Goal: Task Accomplishment & Management: Manage account settings

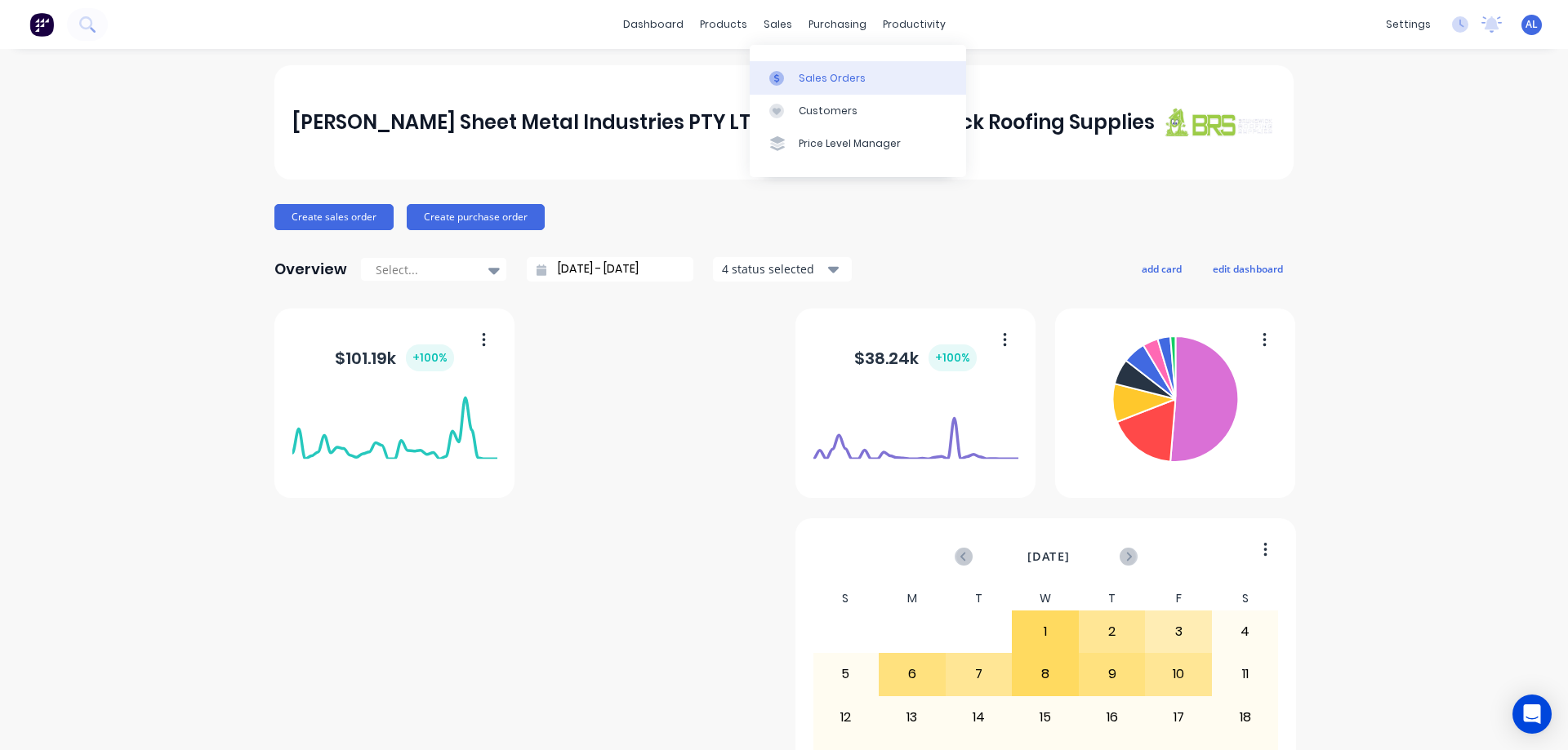
click at [807, 72] on div "Sales Orders" at bounding box center [831, 78] width 67 height 15
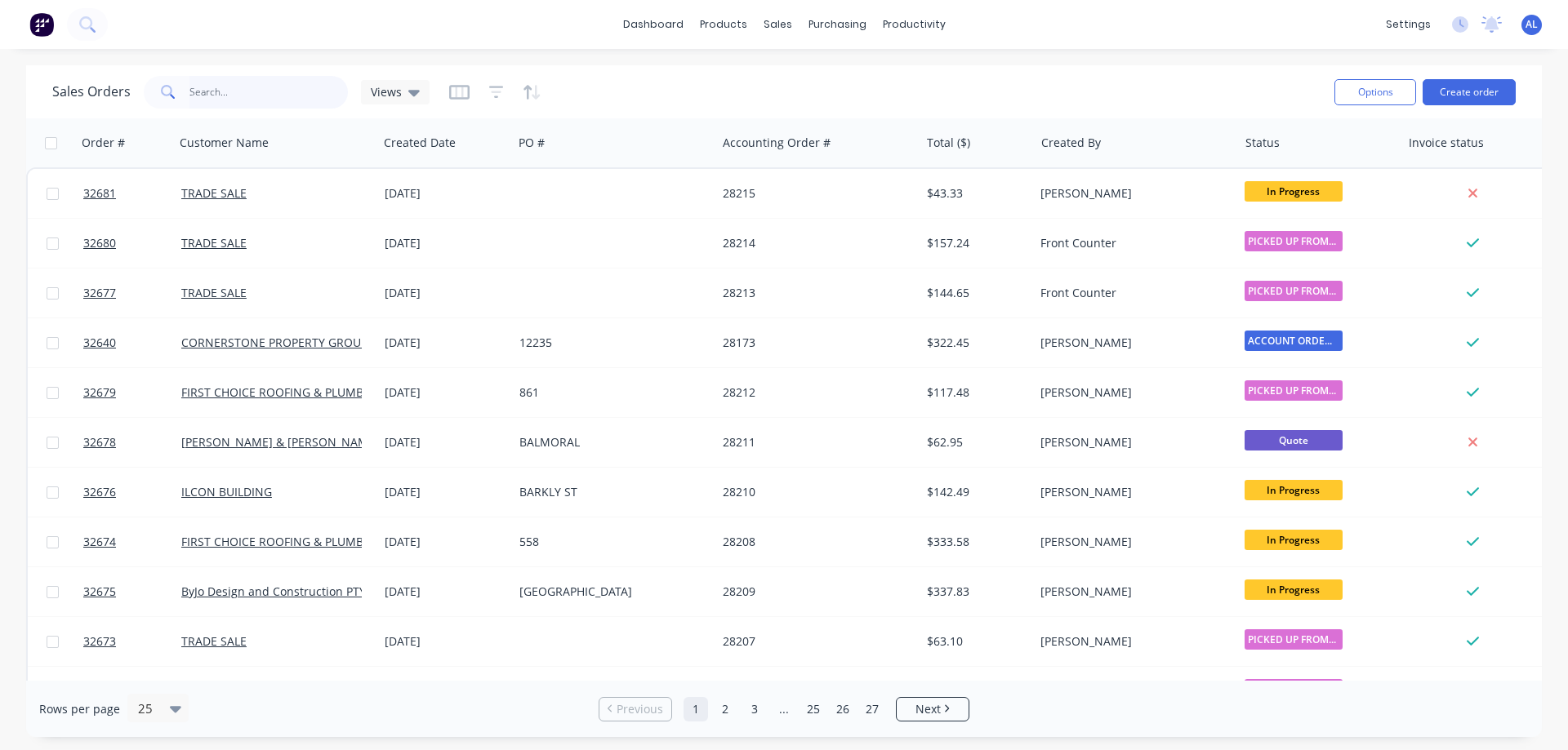
click at [250, 80] on input "text" at bounding box center [269, 92] width 159 height 32
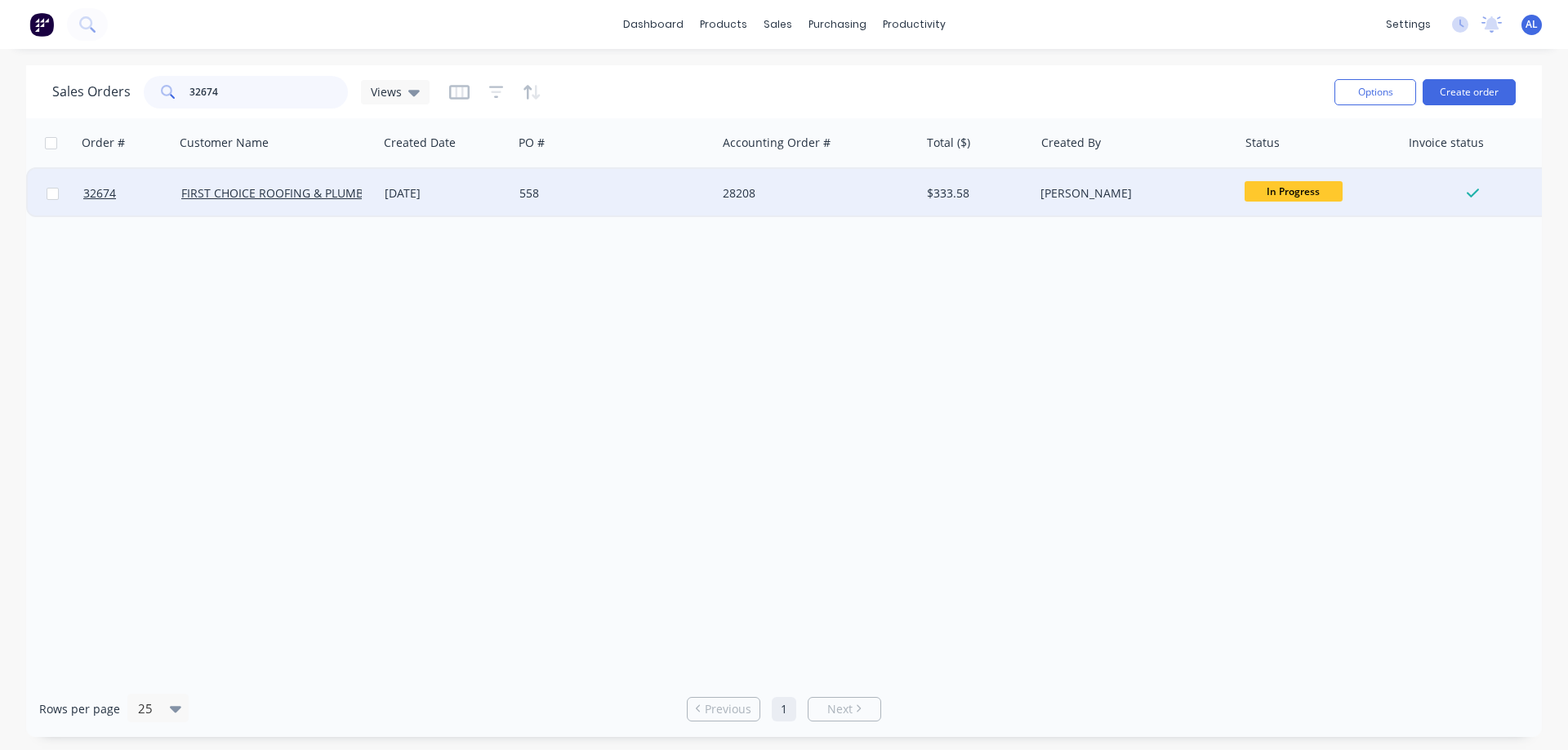
type input "32674"
click at [587, 197] on div "558" at bounding box center [609, 193] width 181 height 17
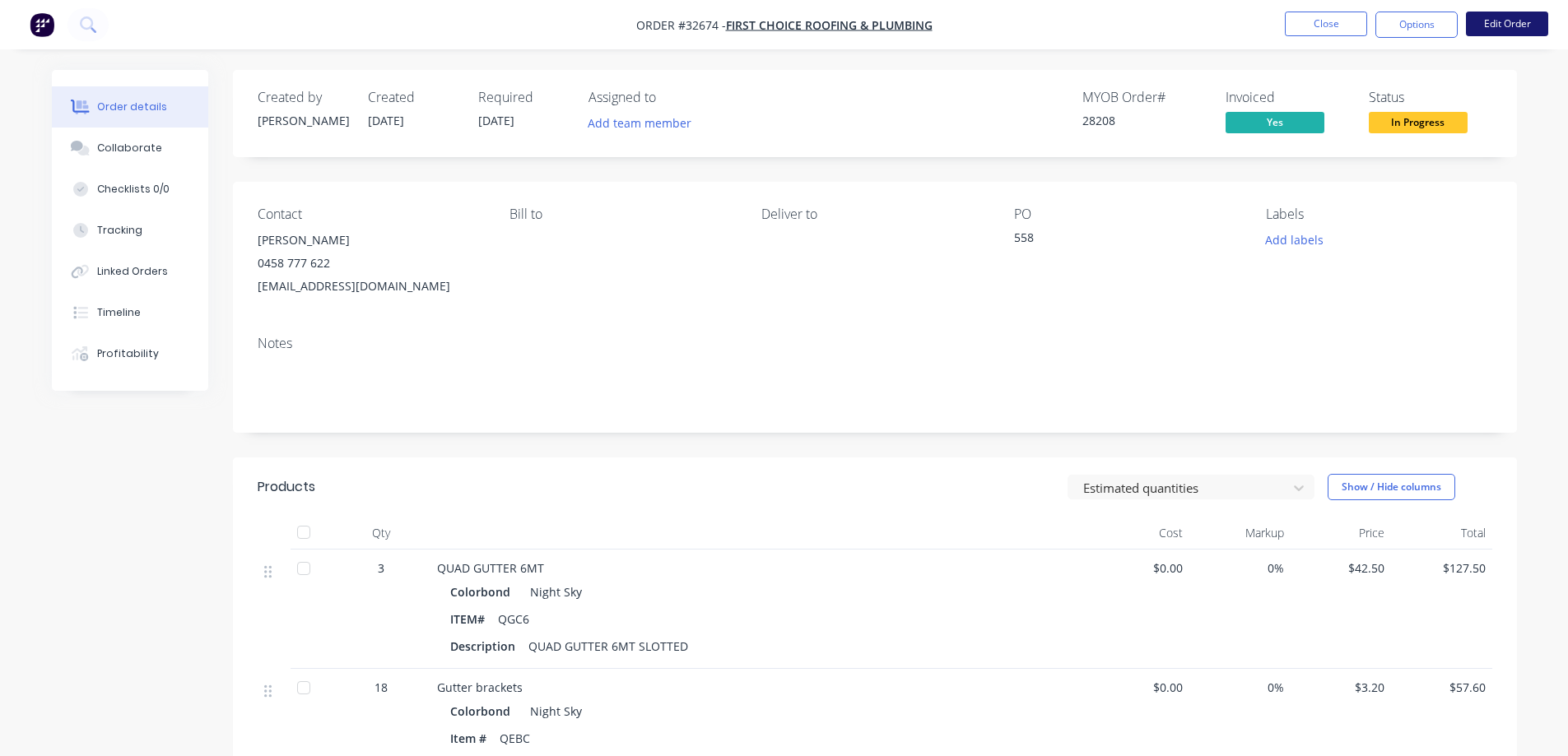
click at [1501, 30] on button "Edit Order" at bounding box center [1507, 24] width 82 height 25
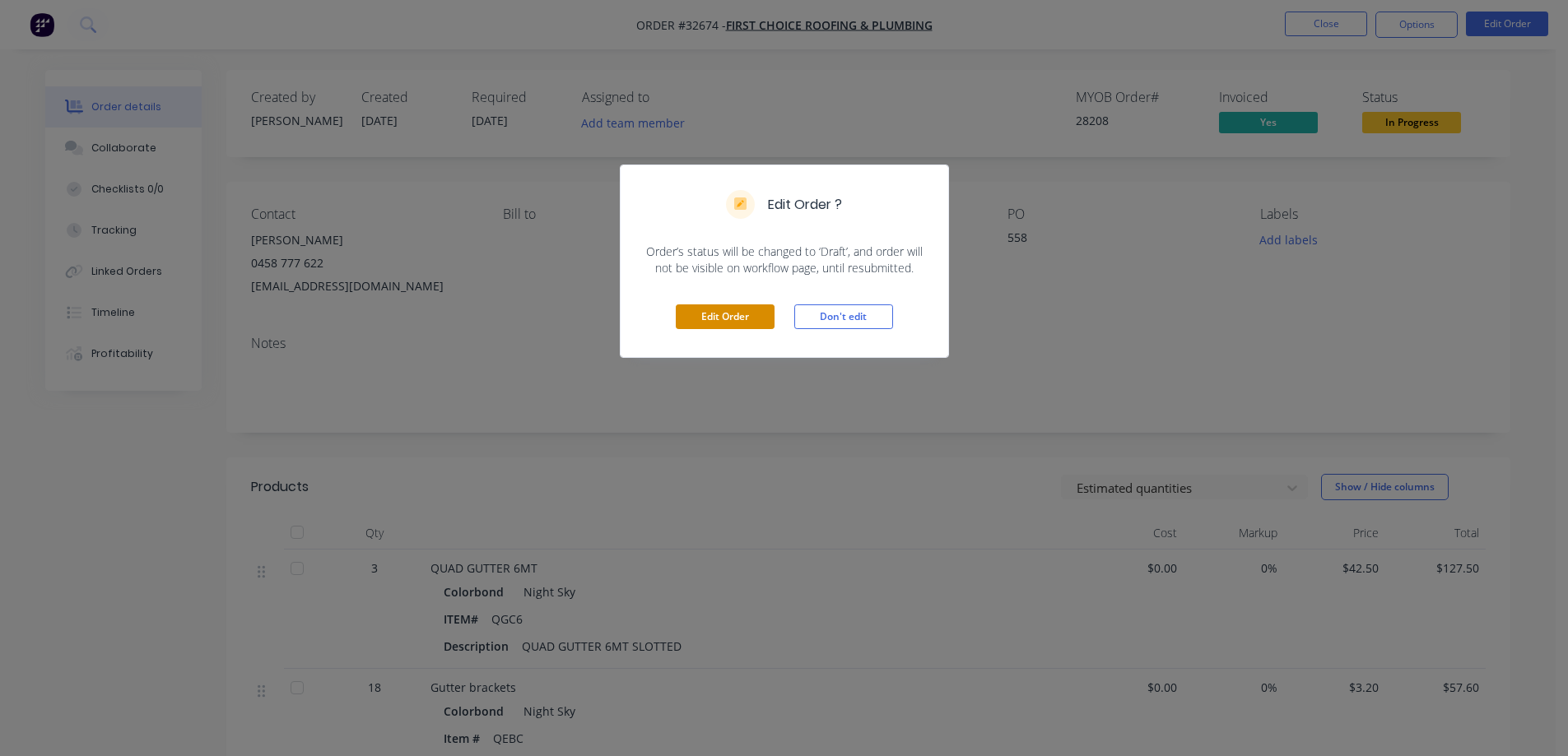
click at [746, 313] on button "Edit Order" at bounding box center [725, 316] width 99 height 25
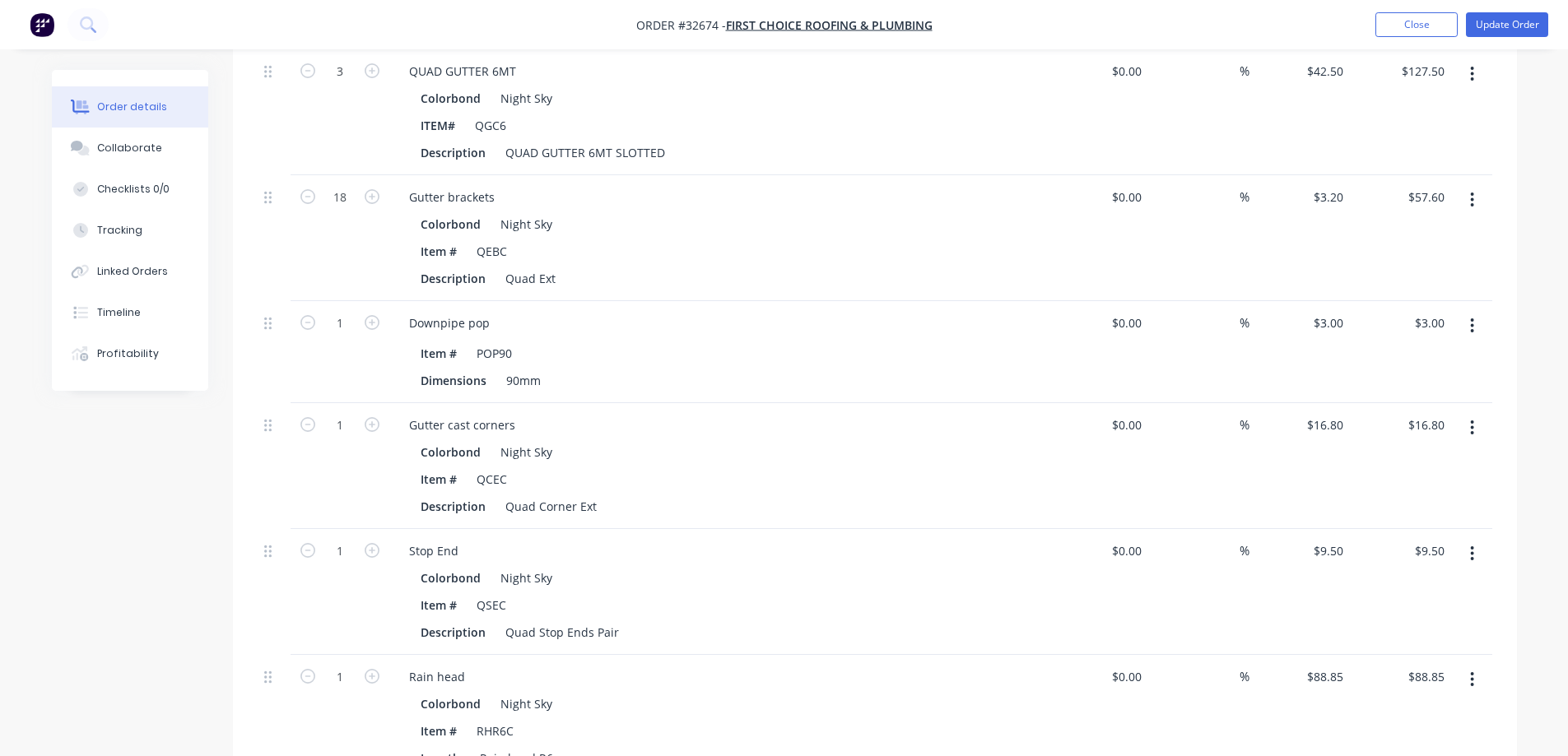
scroll to position [823, 0]
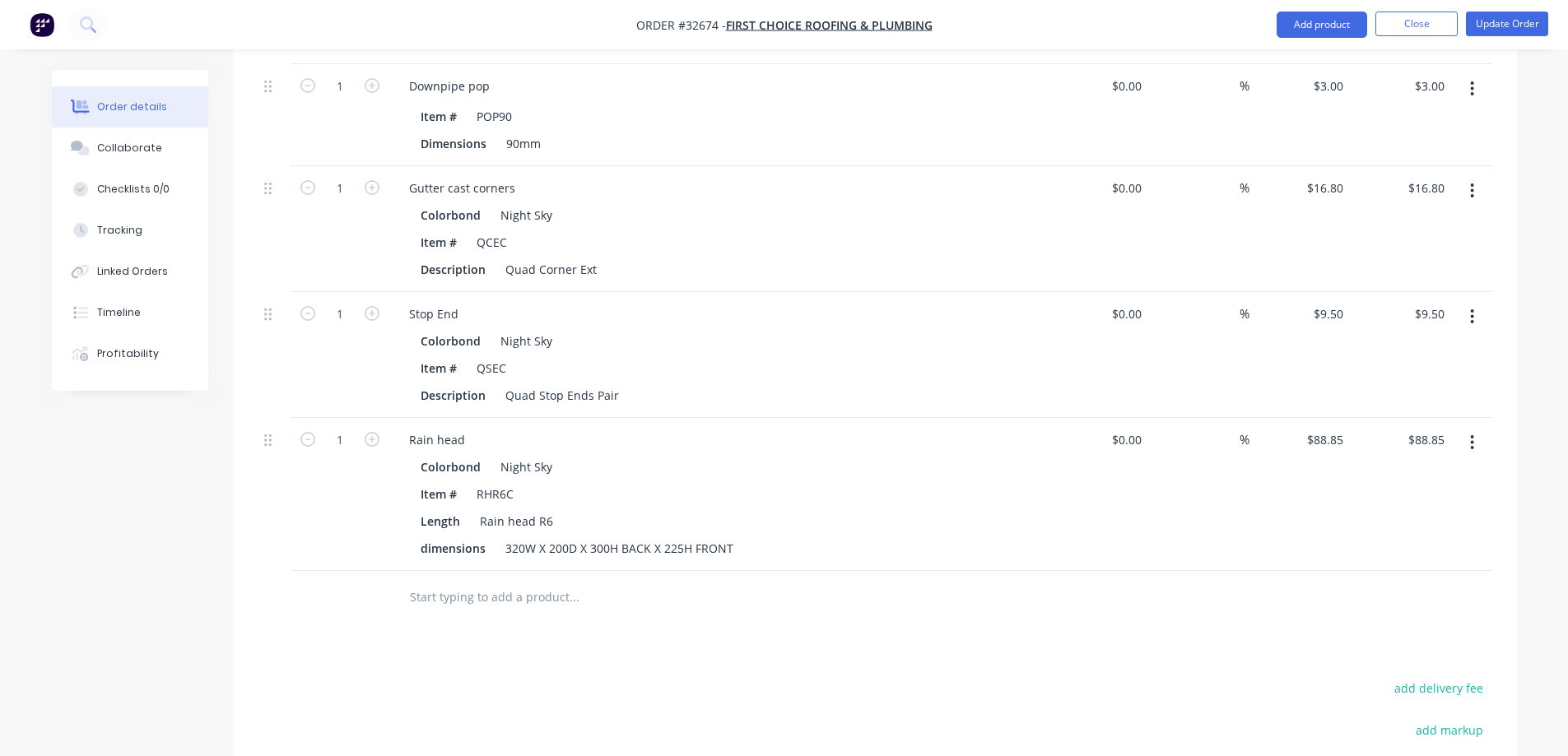
click at [519, 581] on input "text" at bounding box center [574, 596] width 329 height 33
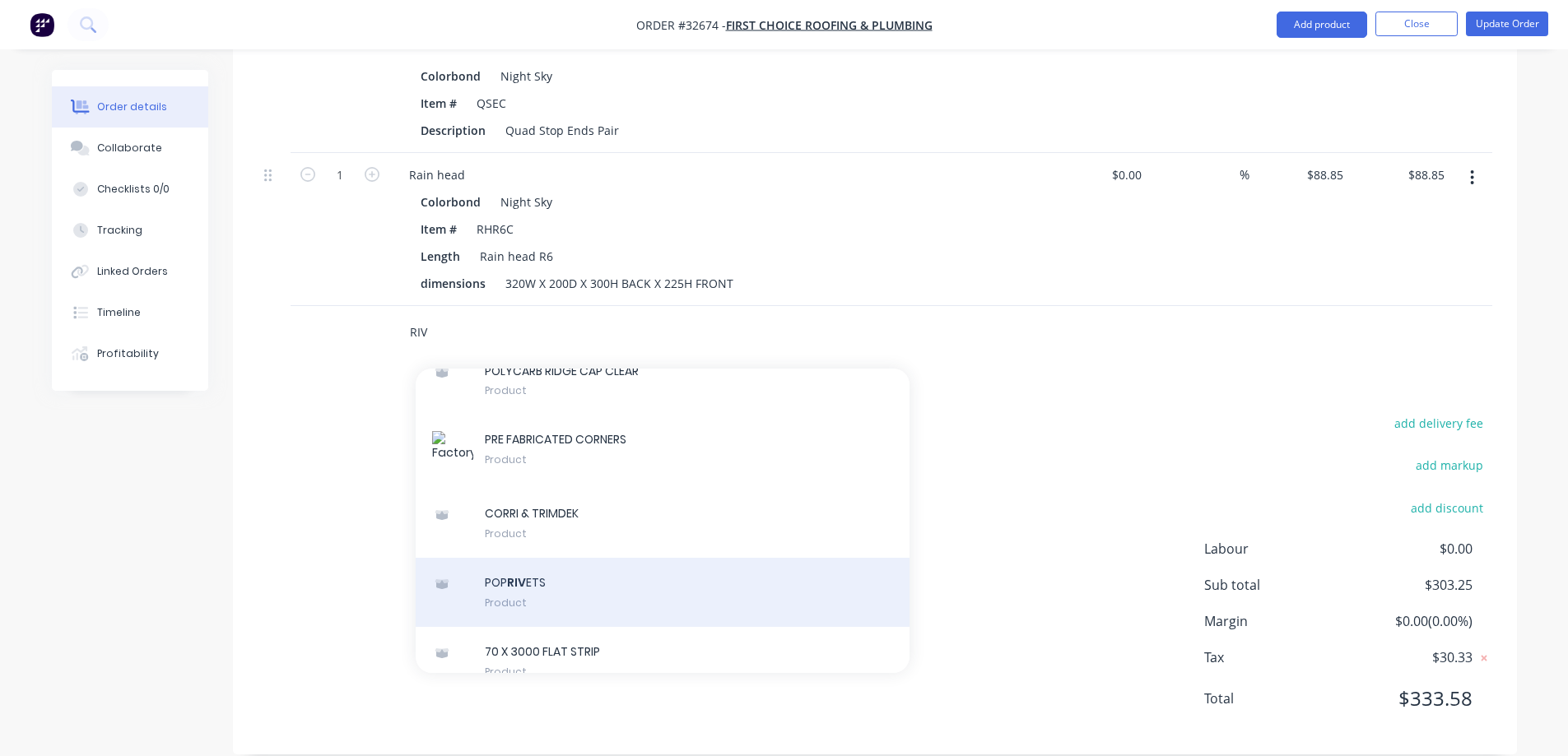
type input "RIV"
click at [594, 563] on div "POP RIV ETS Product" at bounding box center [663, 592] width 494 height 69
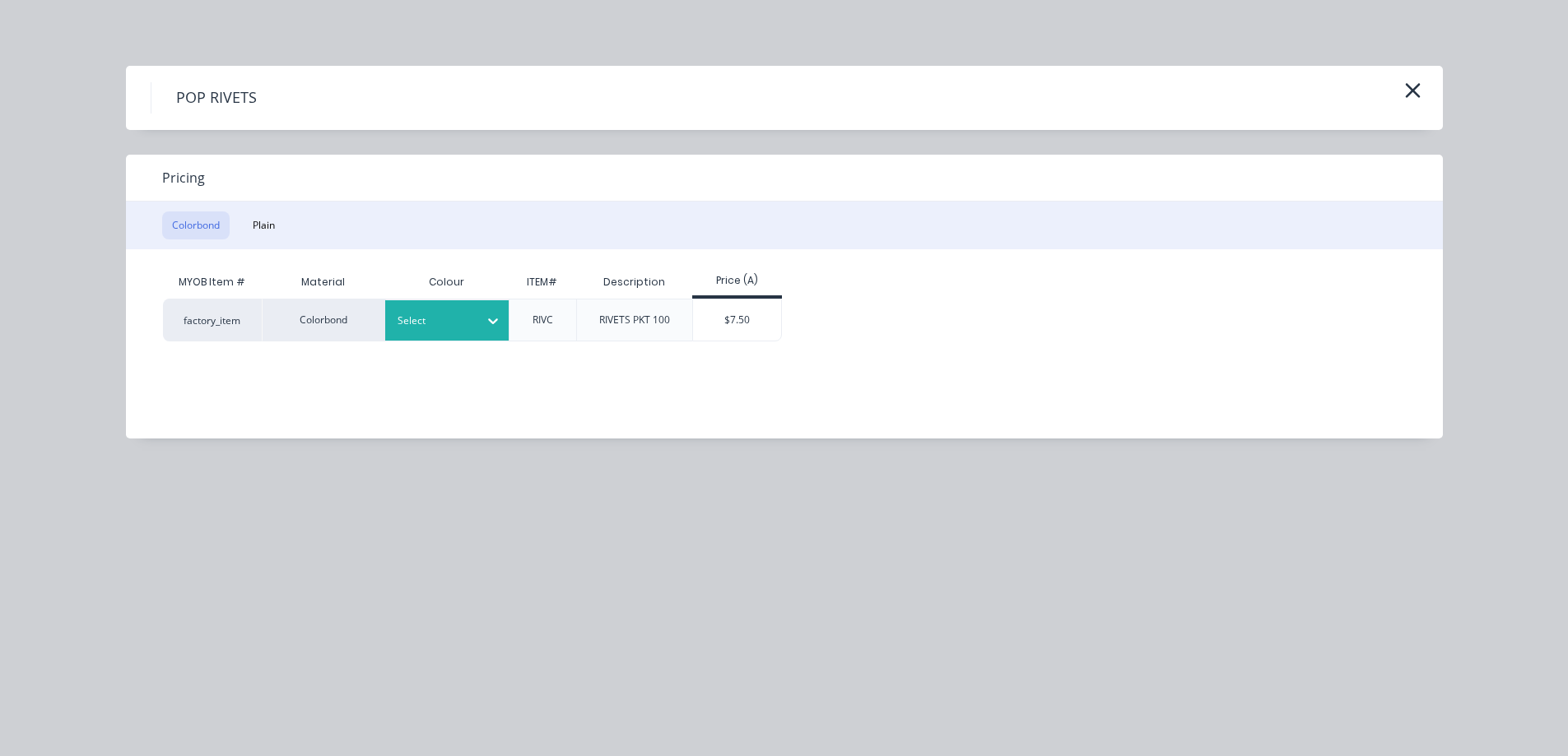
click at [488, 318] on icon at bounding box center [493, 320] width 17 height 17
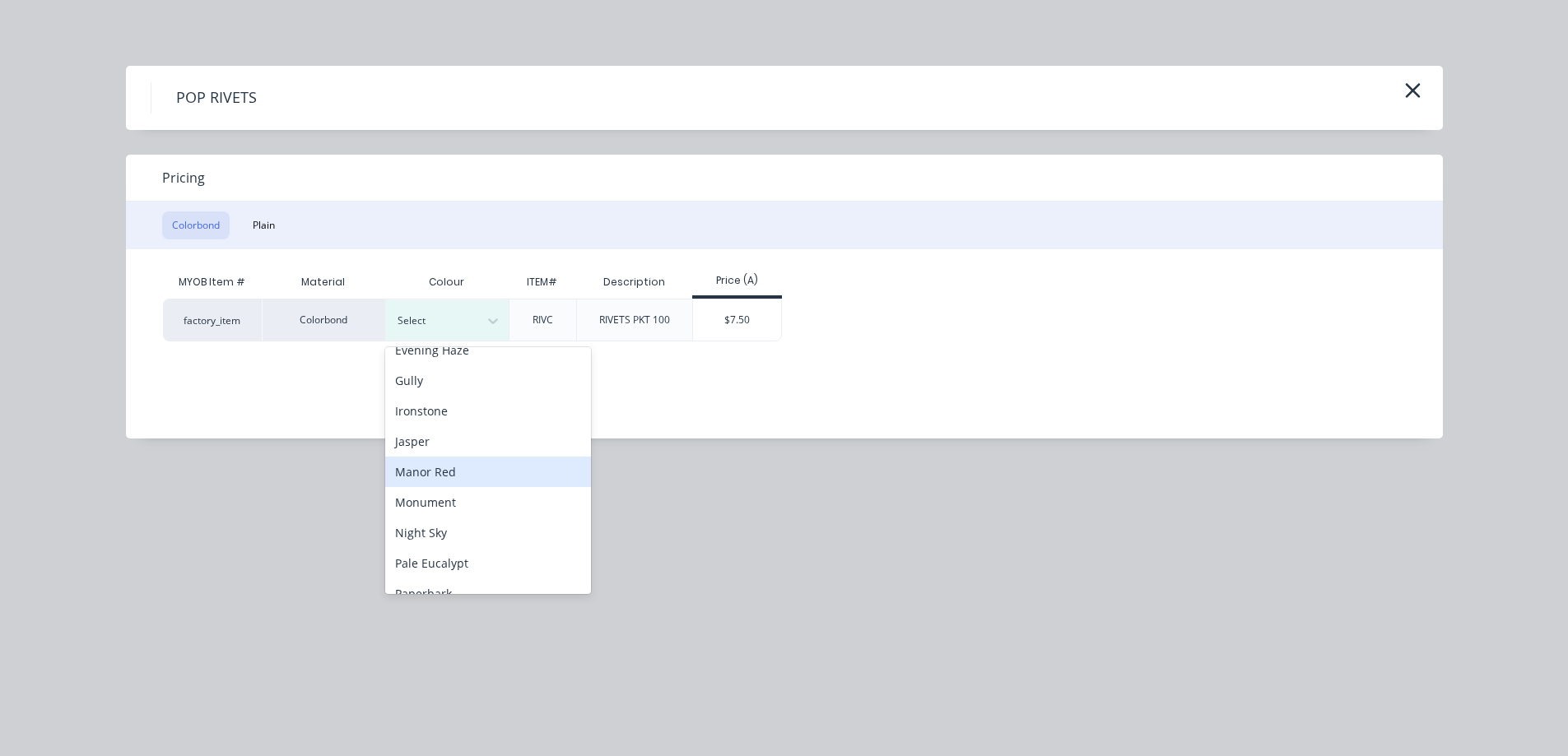
scroll to position [329, 0]
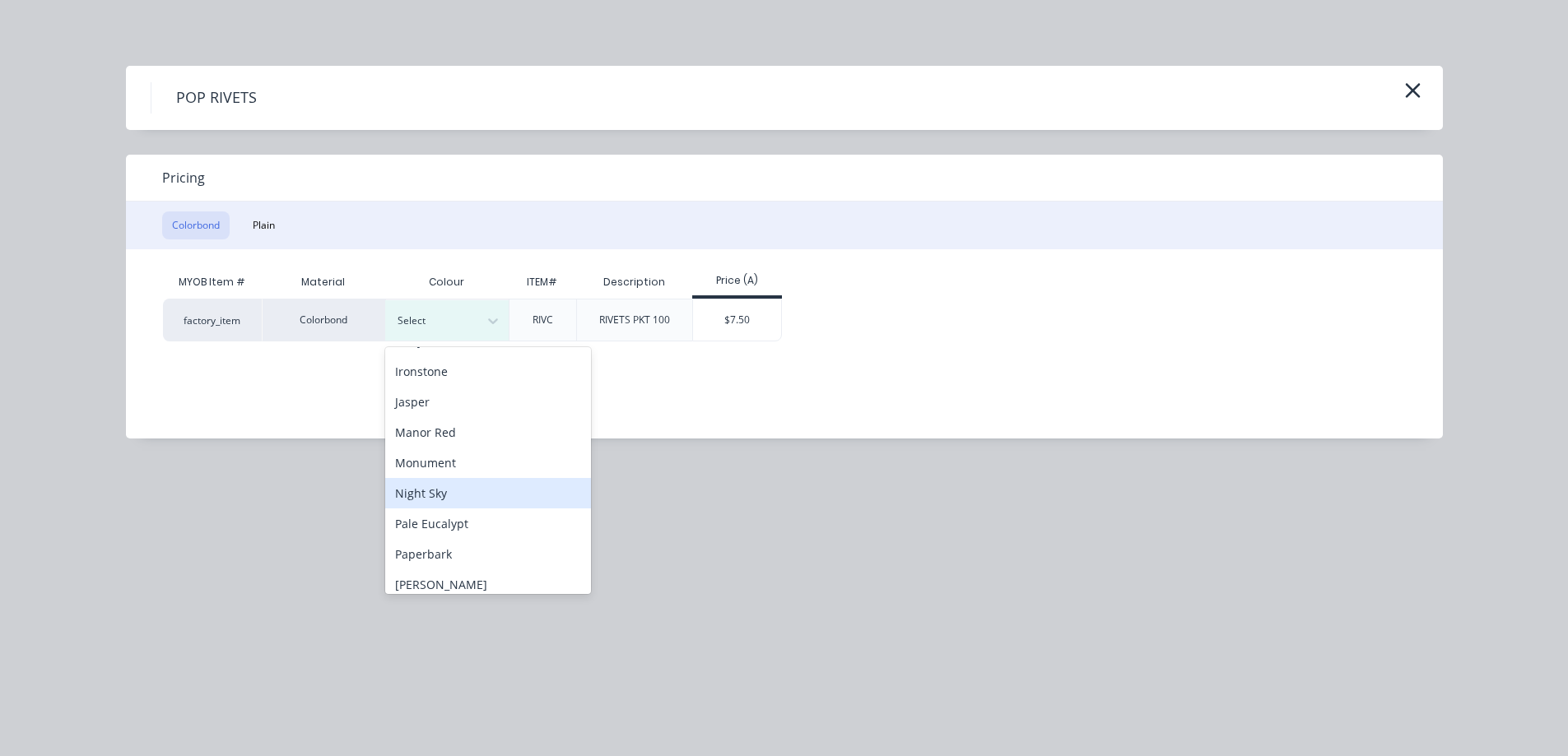
click at [484, 495] on div "Night Sky" at bounding box center [488, 493] width 206 height 31
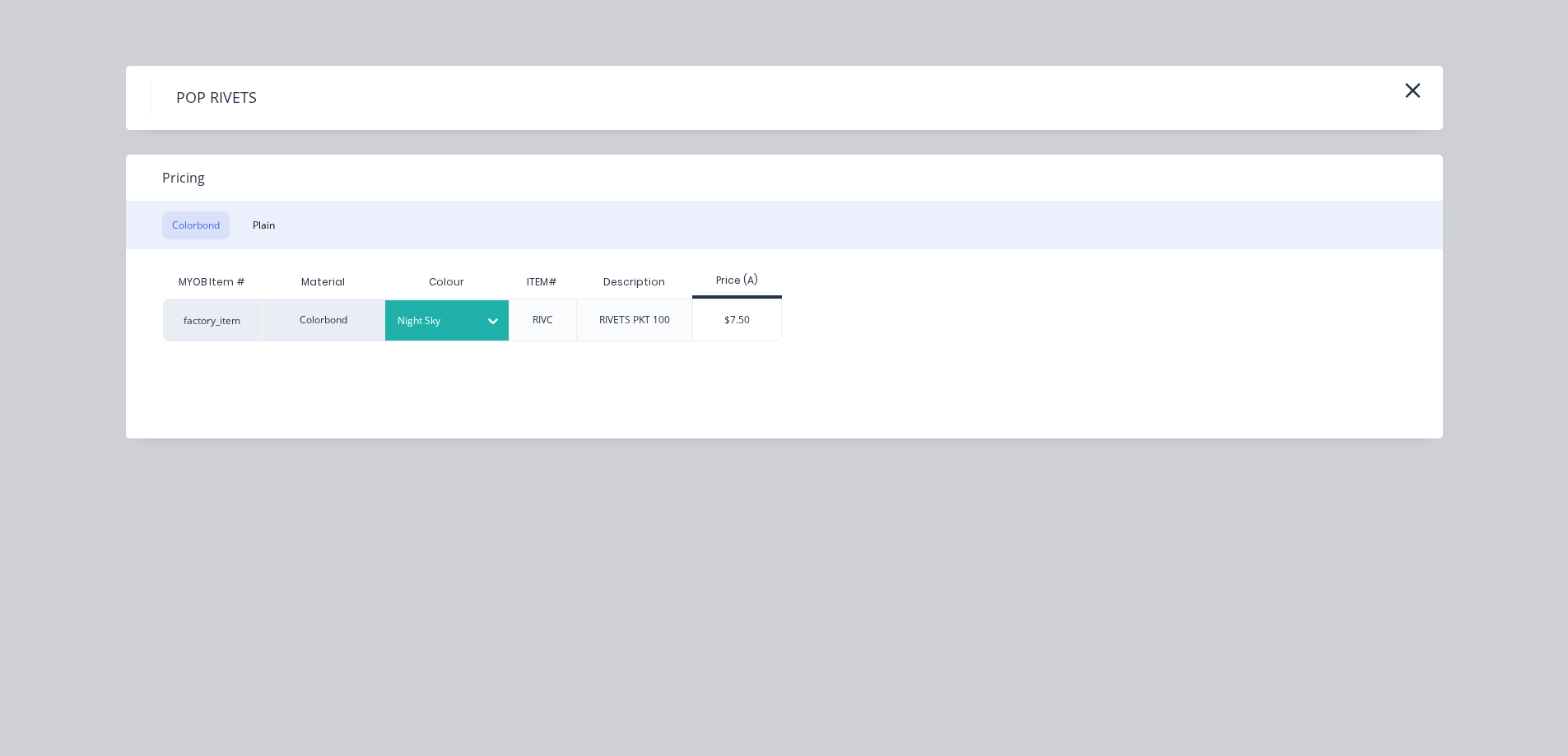
click at [729, 326] on div "$7.50" at bounding box center [737, 320] width 88 height 41
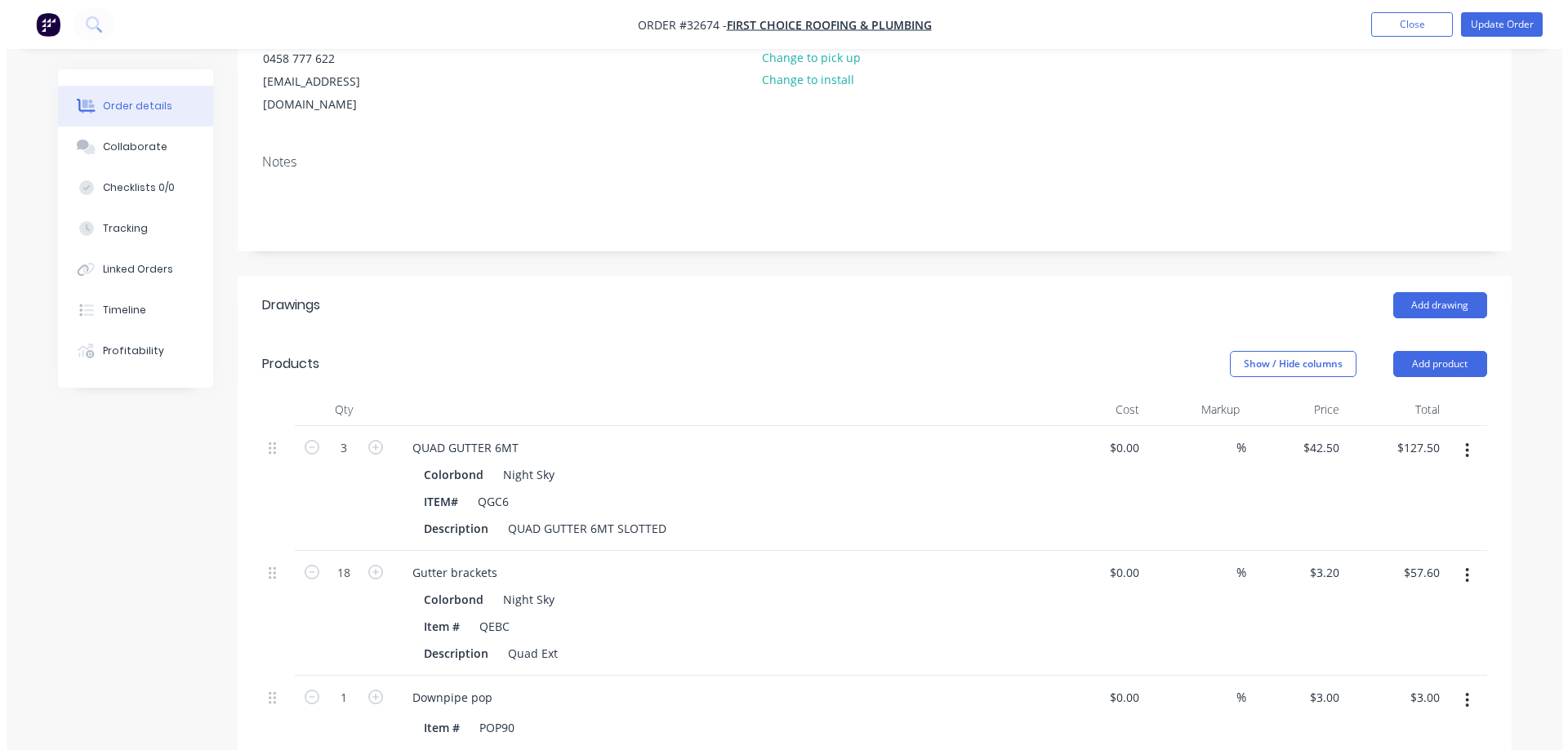
scroll to position [0, 0]
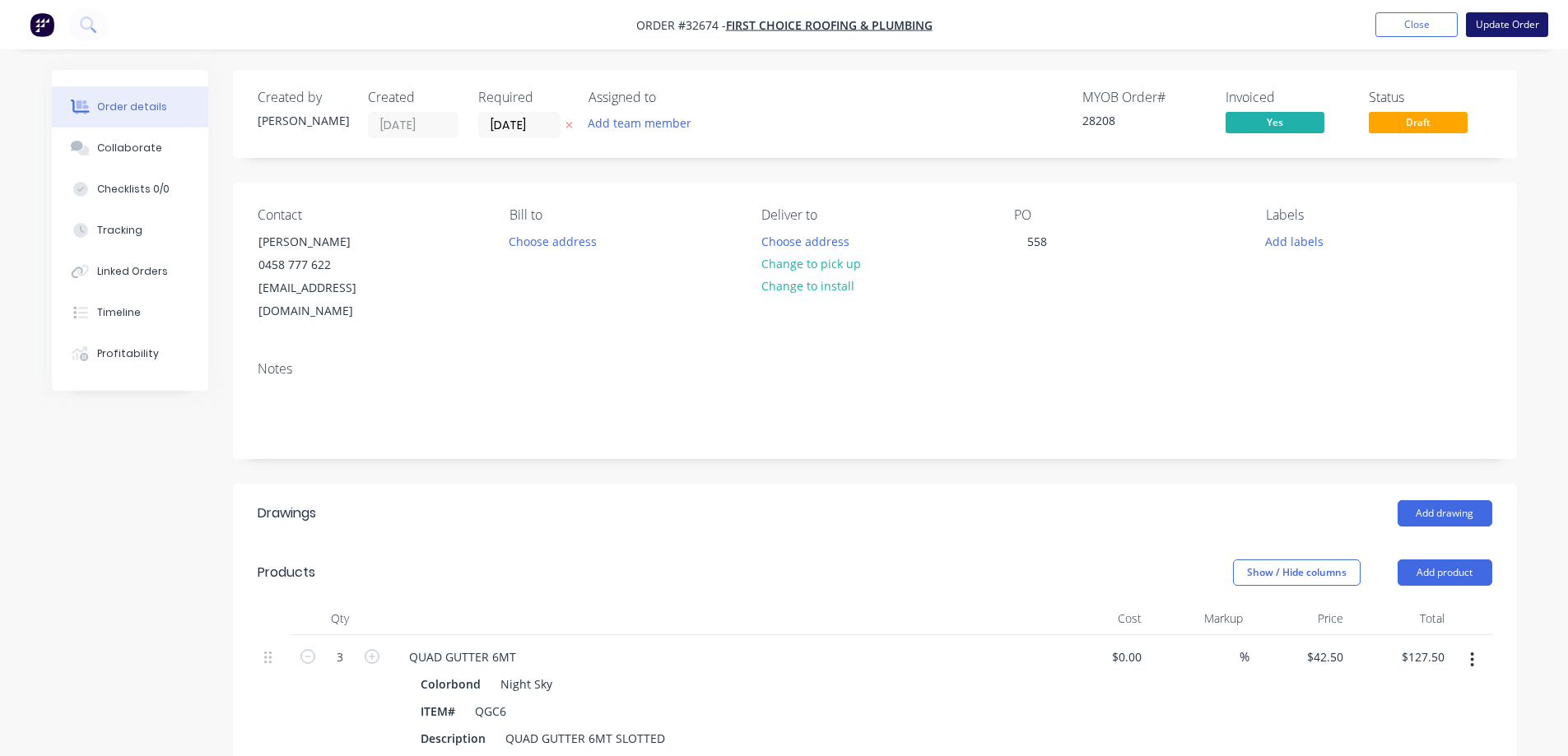
click at [1502, 26] on button "Update Order" at bounding box center [1507, 25] width 82 height 25
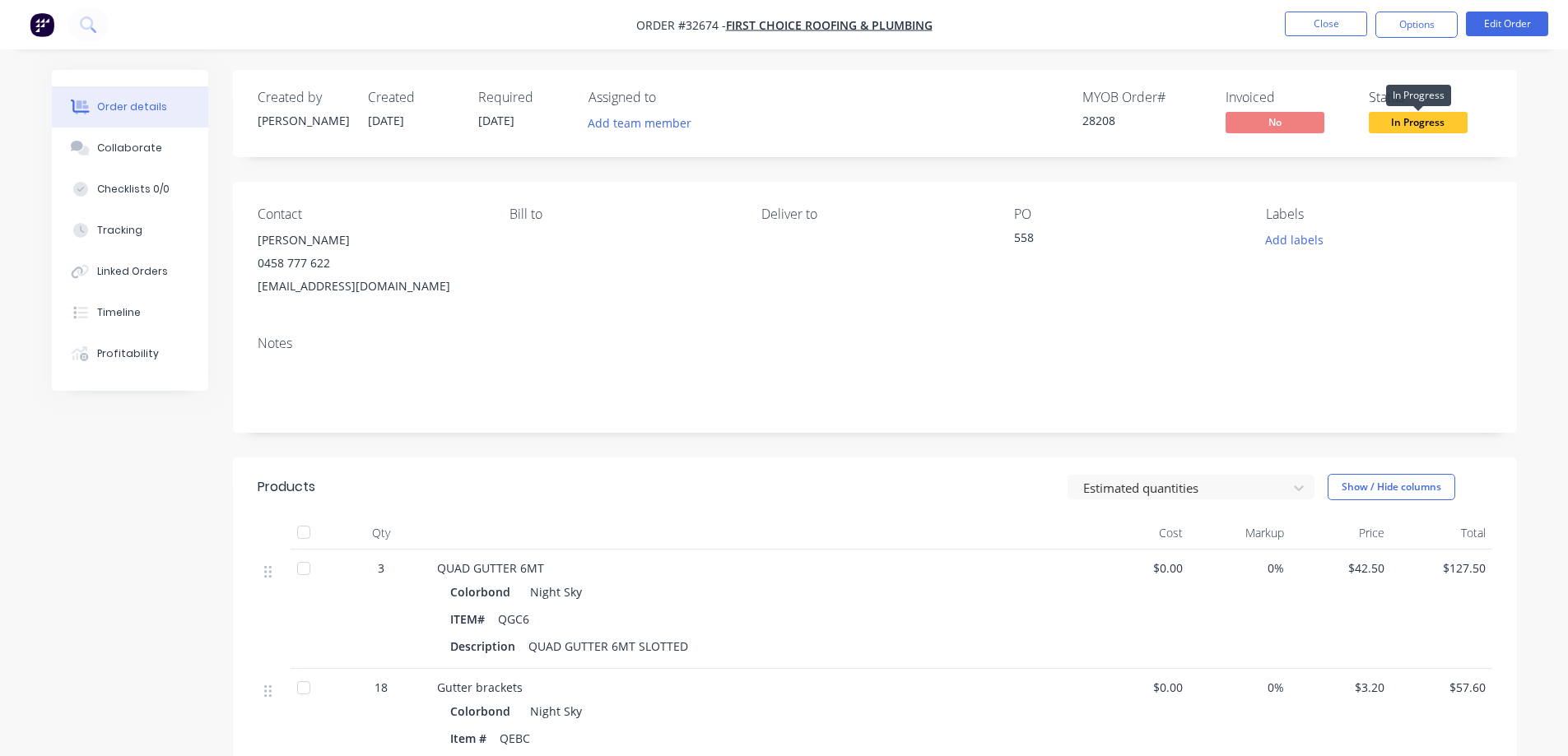
click at [1417, 123] on span "In Progress" at bounding box center [1418, 122] width 99 height 21
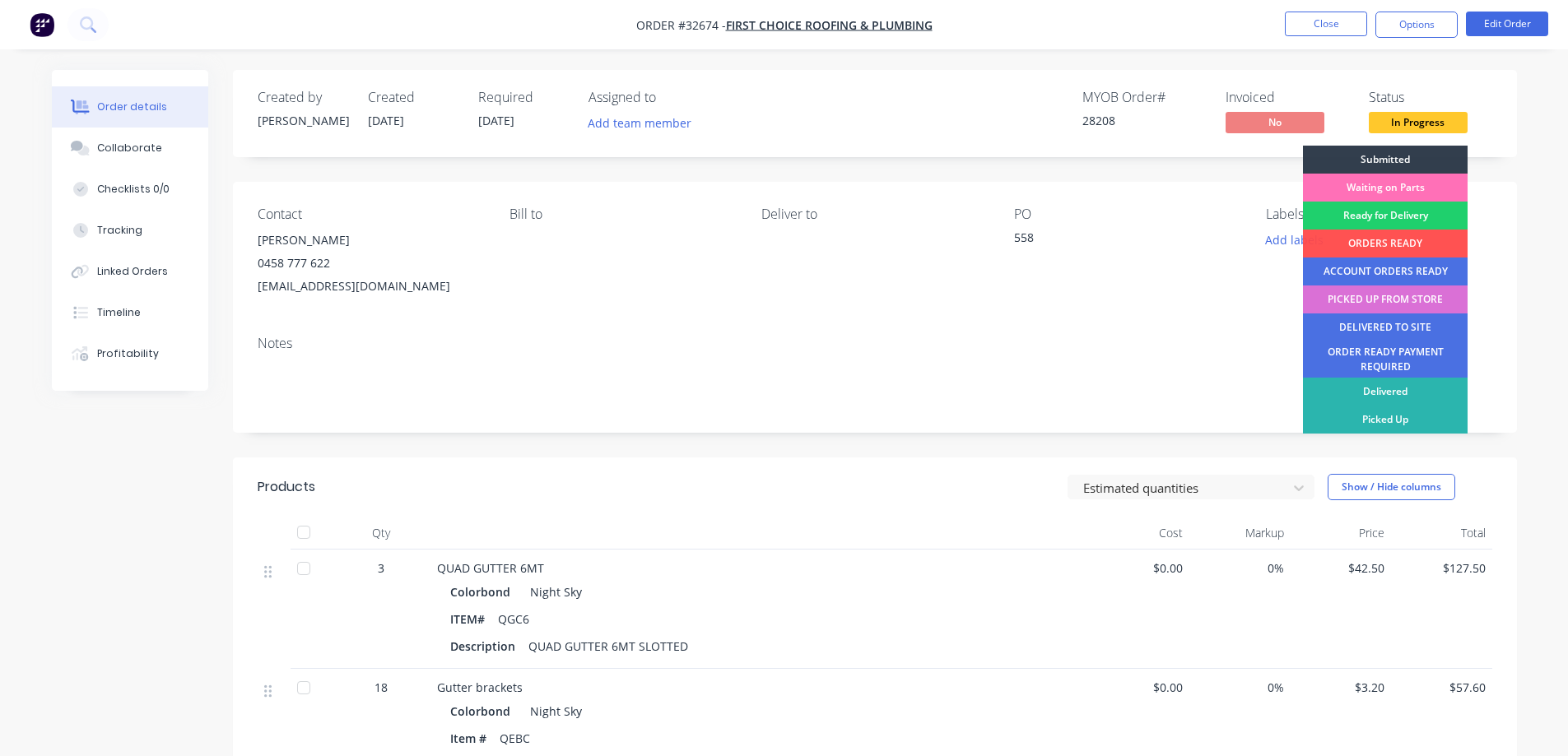
click at [1400, 302] on div "PICKED UP FROM STORE" at bounding box center [1385, 300] width 165 height 28
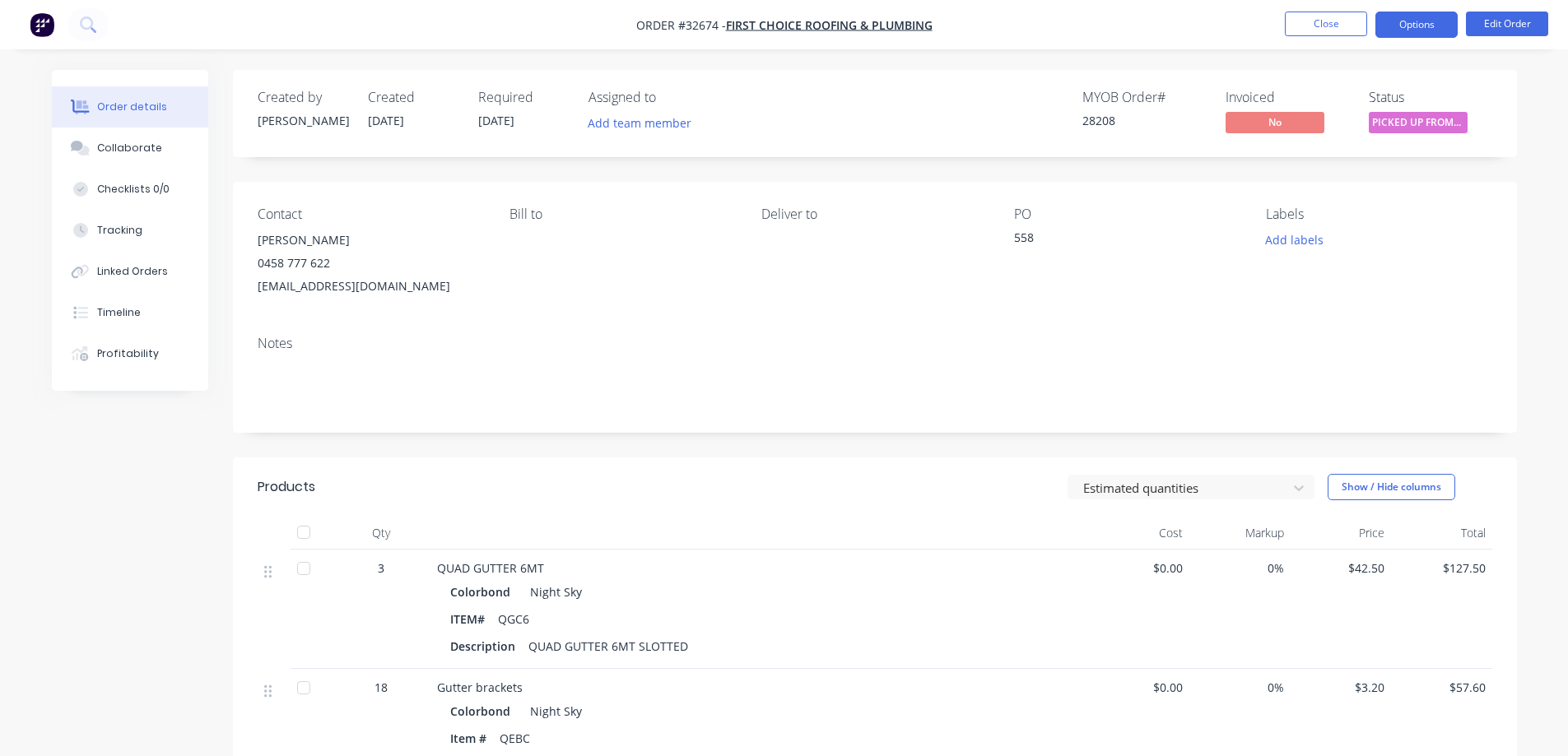
click at [1432, 22] on button "Options" at bounding box center [1416, 25] width 82 height 27
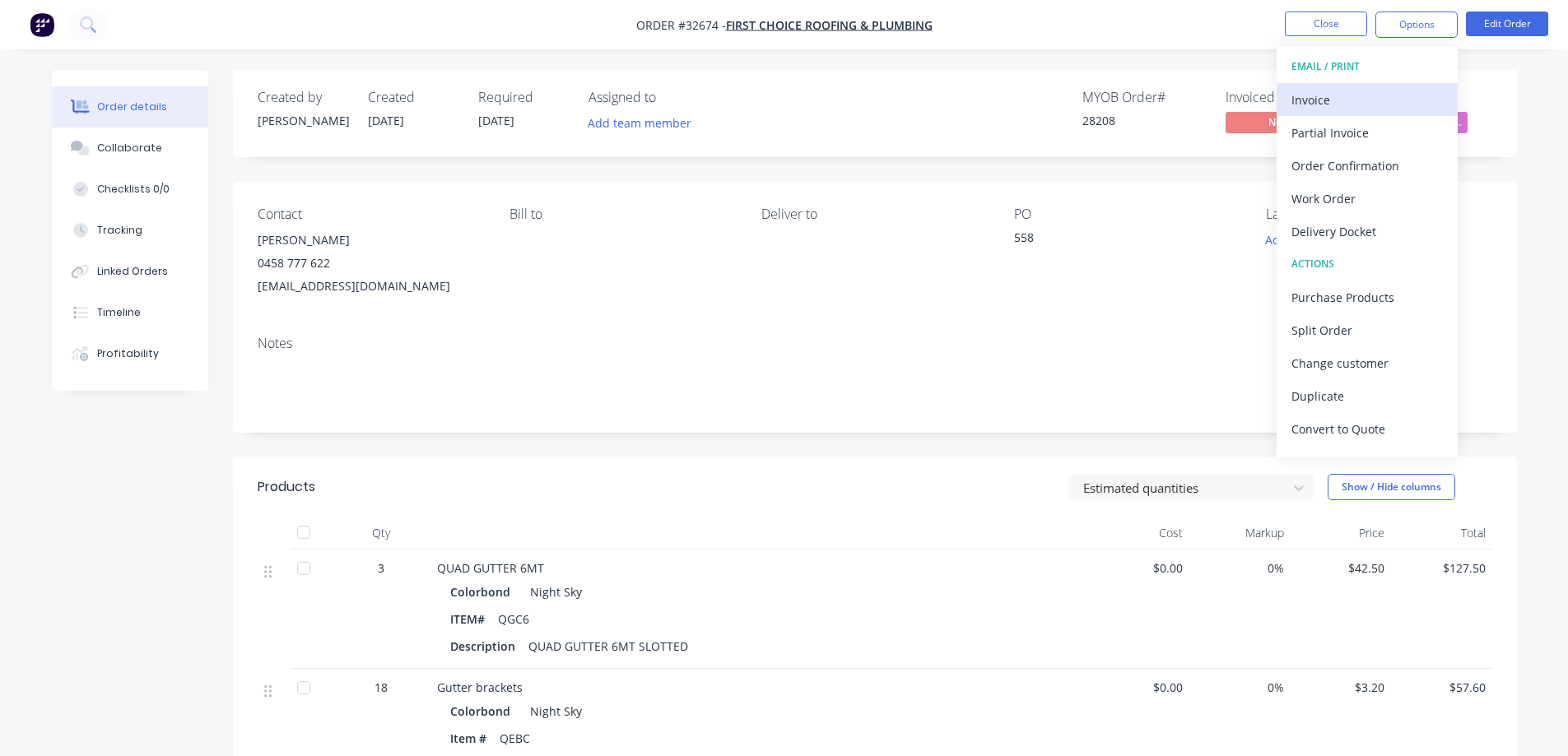
click at [1344, 101] on div "Invoice" at bounding box center [1368, 100] width 152 height 24
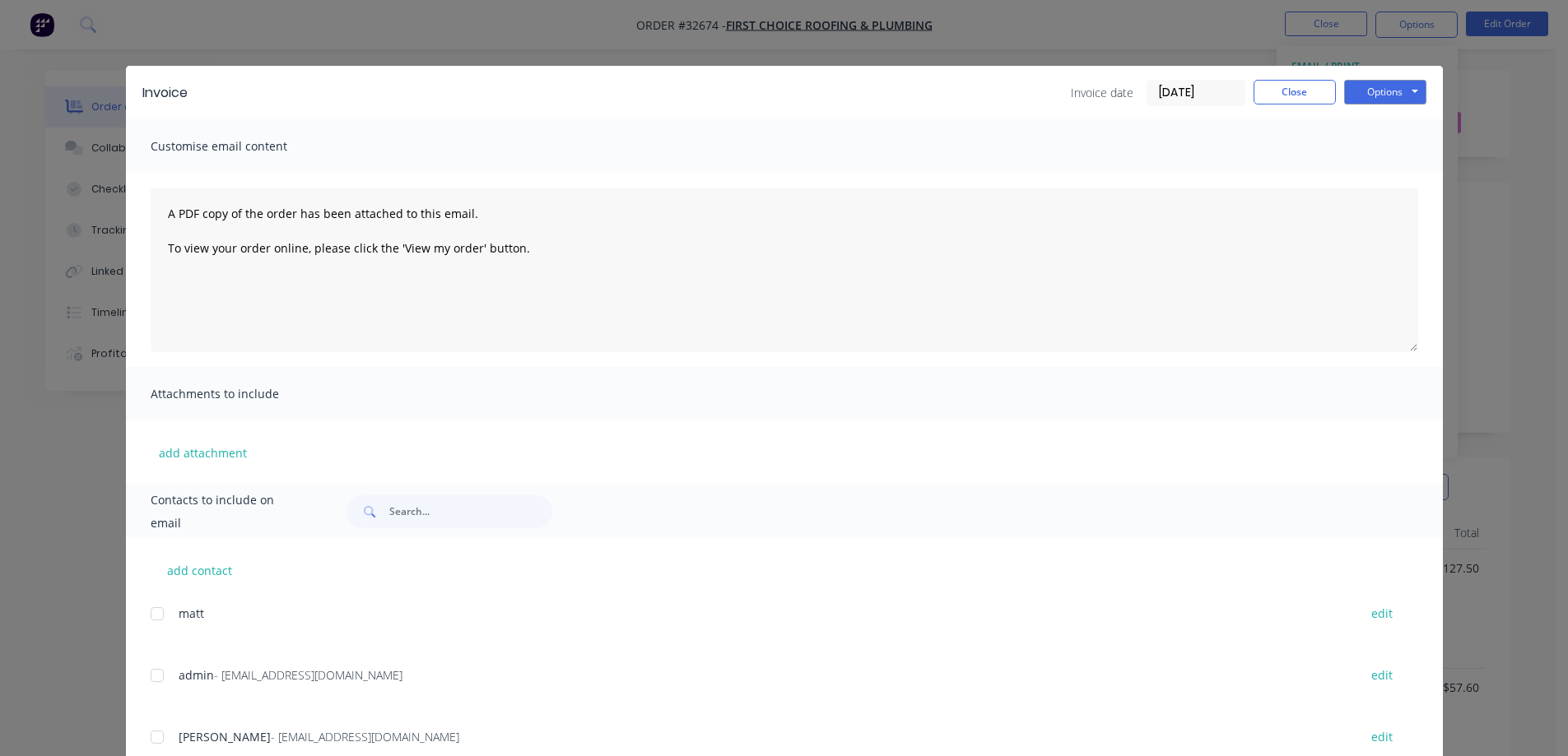
click at [152, 674] on div at bounding box center [157, 675] width 33 height 33
click at [1373, 97] on button "Options" at bounding box center [1385, 92] width 82 height 25
click at [1397, 180] on button "Email" at bounding box center [1396, 175] width 106 height 28
click at [1396, 94] on button "Options" at bounding box center [1385, 92] width 82 height 25
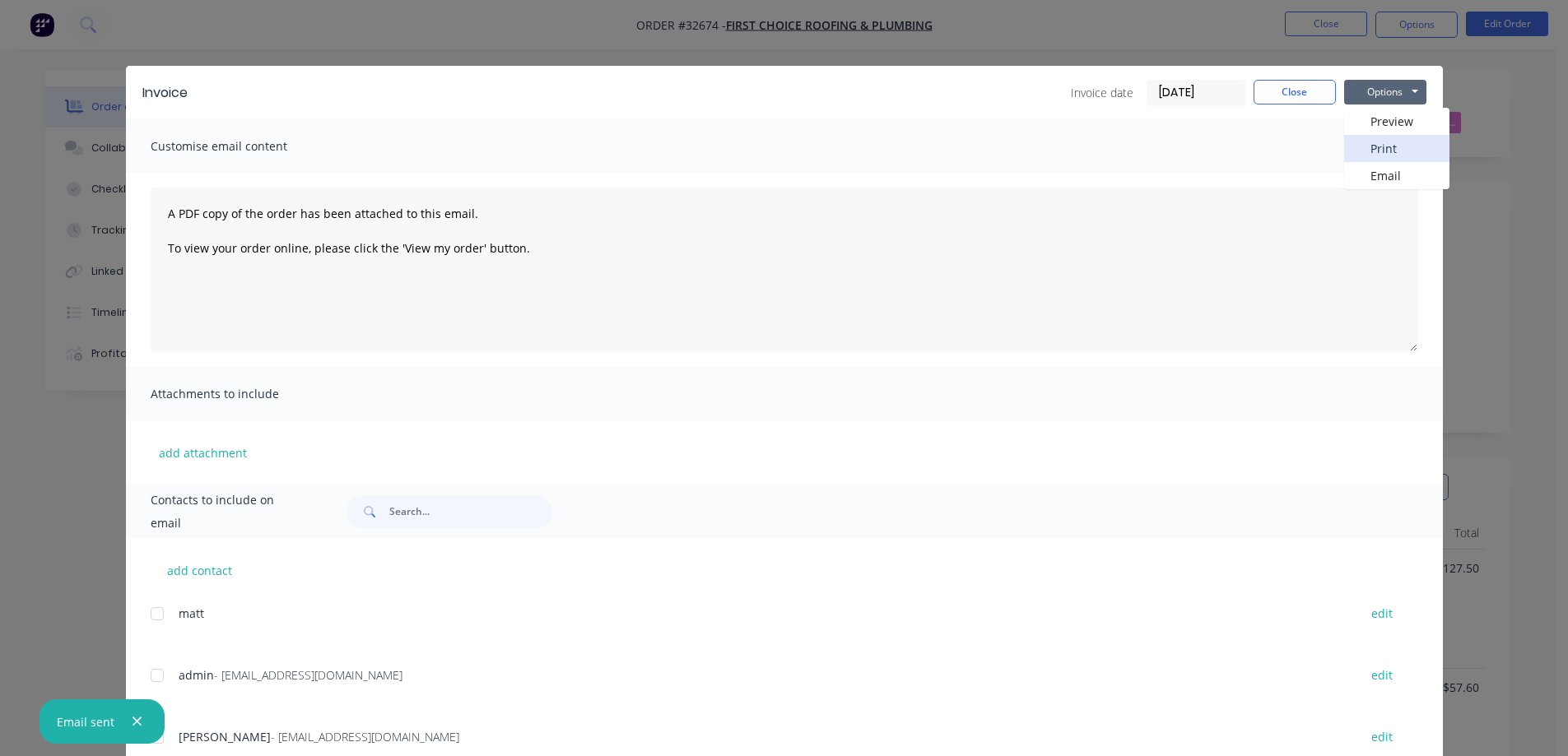
click at [1379, 147] on button "Print" at bounding box center [1396, 149] width 106 height 28
click at [1275, 93] on button "Close" at bounding box center [1294, 92] width 82 height 25
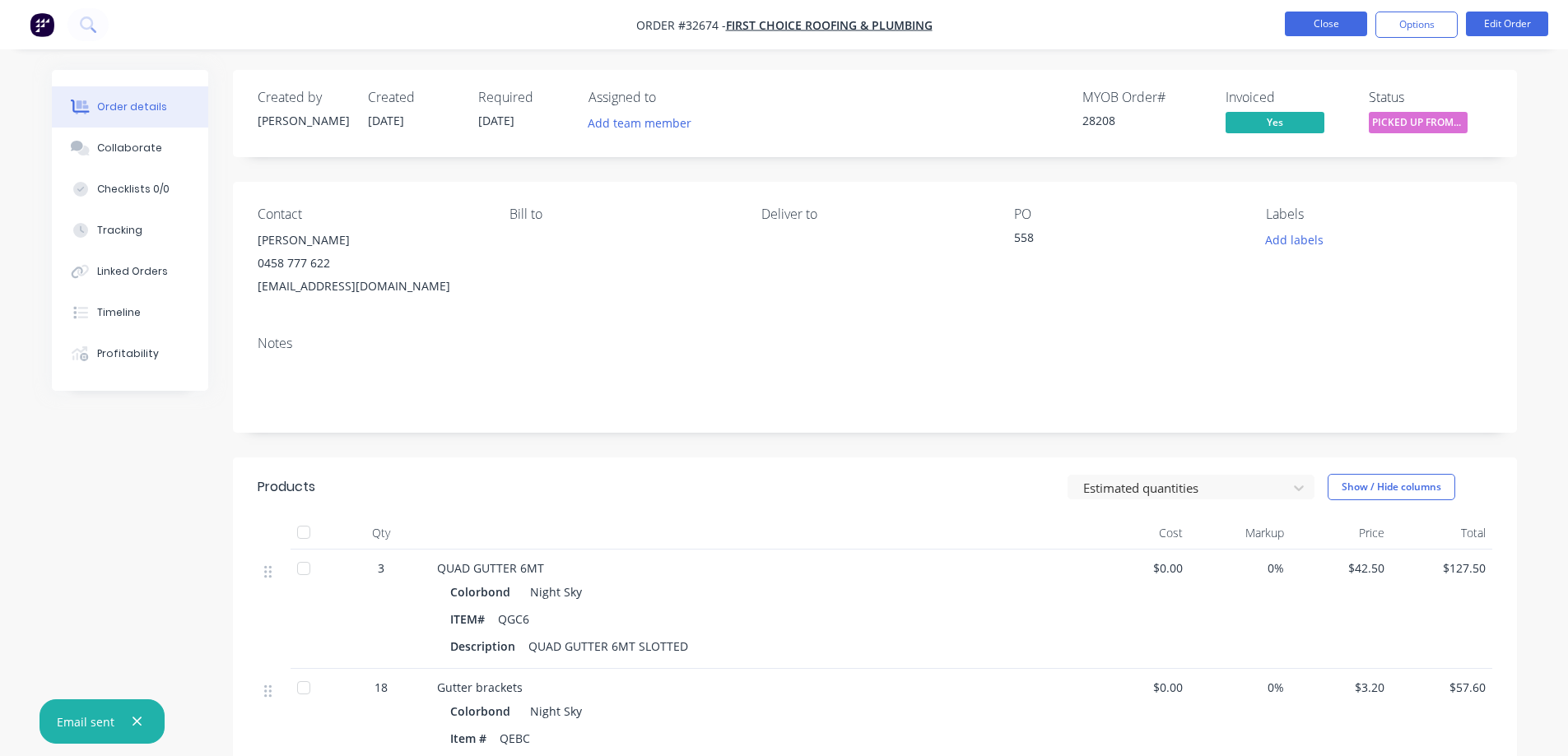
click at [1318, 30] on button "Close" at bounding box center [1325, 24] width 82 height 25
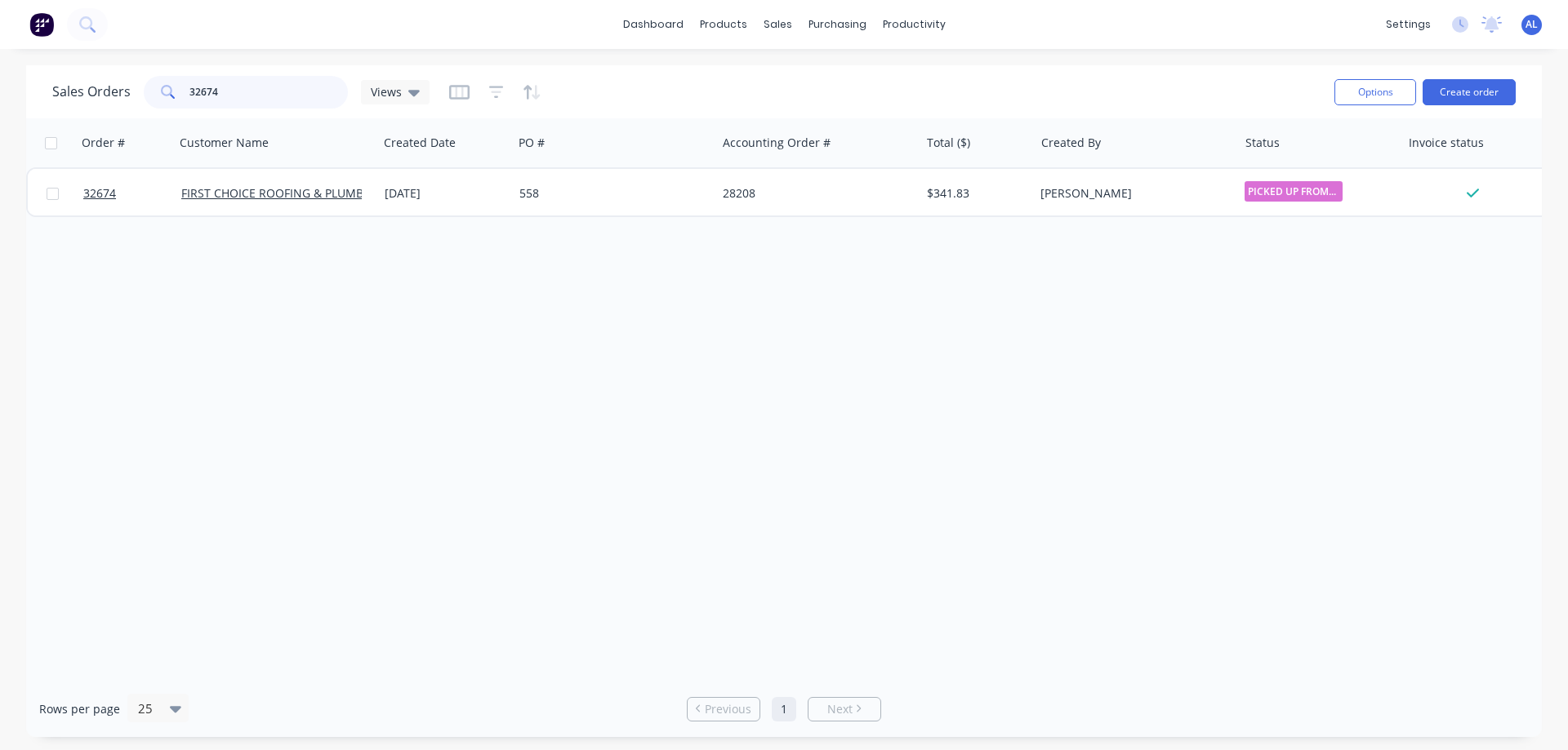
click at [256, 81] on input "32674" at bounding box center [269, 92] width 159 height 32
type input "3"
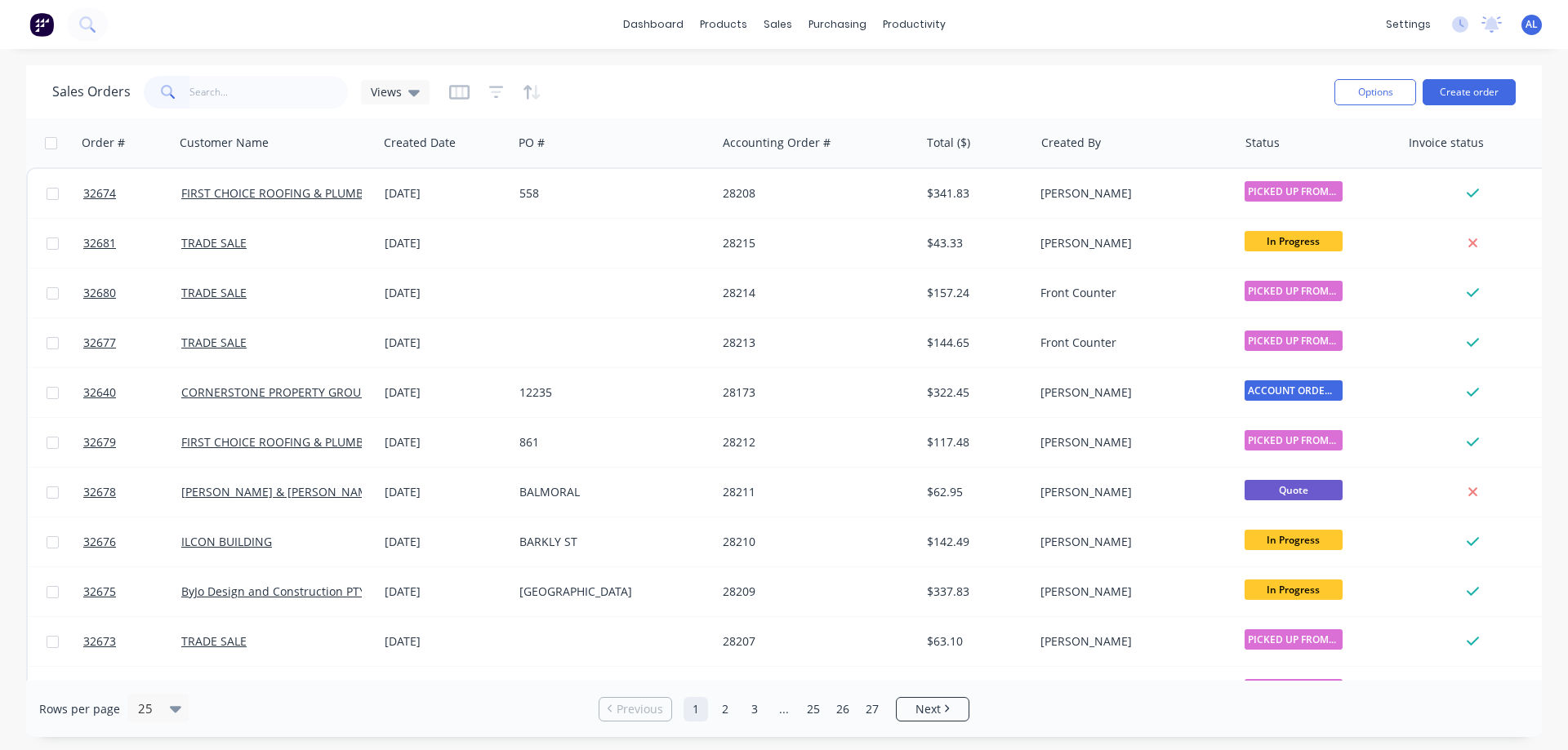
click at [42, 26] on img at bounding box center [41, 24] width 24 height 24
